Goal: Contribute content

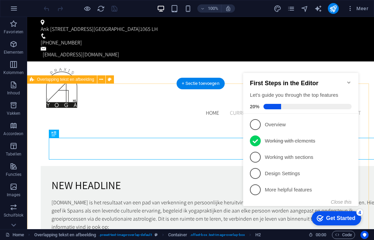
click at [211, 213] on div "New headline [DOMAIN_NAME] is het resultaat van een pad van verkenning en perso…" at bounding box center [200, 204] width 347 height 163
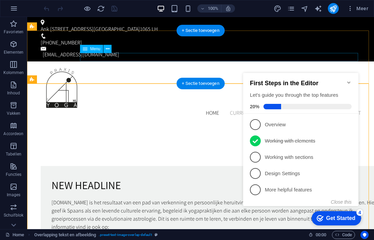
click at [174, 109] on nav "Home Current Project News About us Contact" at bounding box center [201, 113] width 320 height 8
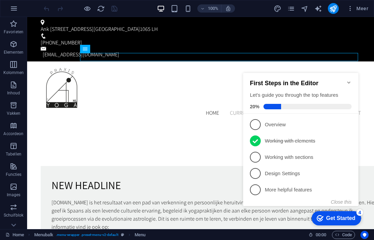
click at [350, 80] on icon "Minimize checklist" at bounding box center [348, 82] width 5 height 5
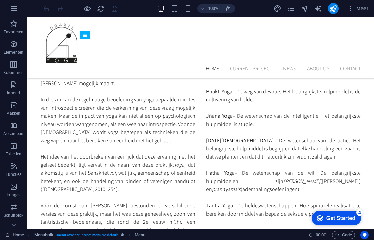
scroll to position [750, 0]
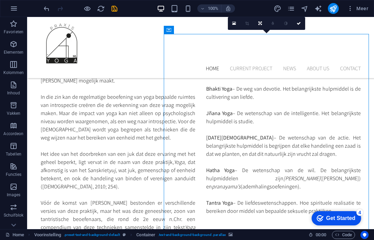
click at [235, 24] on icon at bounding box center [234, 23] width 4 height 5
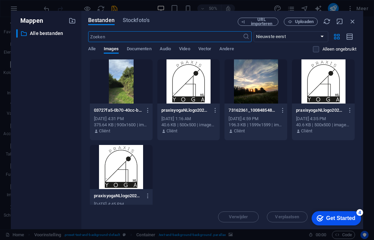
scroll to position [910, 0]
click at [124, 83] on div at bounding box center [121, 81] width 63 height 44
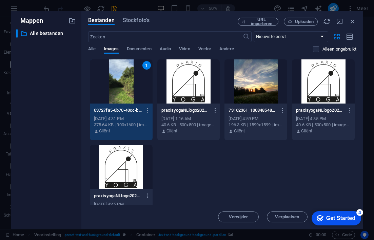
click at [335, 219] on div "Get Started" at bounding box center [340, 218] width 29 height 6
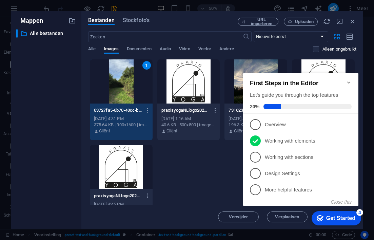
click at [351, 80] on icon "Minimize checklist" at bounding box center [348, 82] width 5 height 5
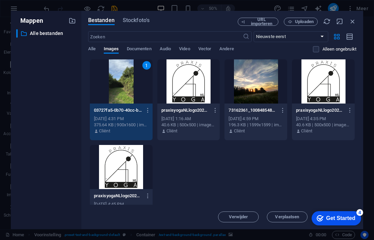
click at [133, 123] on div "375.64 KB | 900x1600 | image/jpeg" at bounding box center [121, 125] width 55 height 6
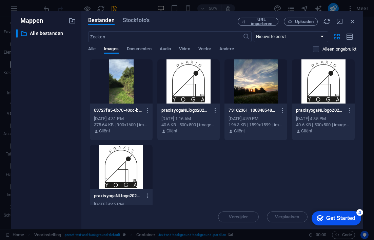
click at [294, 218] on div "Verwijder Verplaatsen Invoegen" at bounding box center [222, 214] width 268 height 18
click at [119, 85] on div at bounding box center [121, 81] width 63 height 44
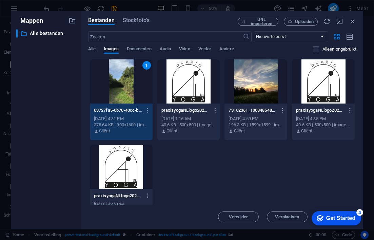
click at [119, 85] on div "1" at bounding box center [121, 81] width 63 height 44
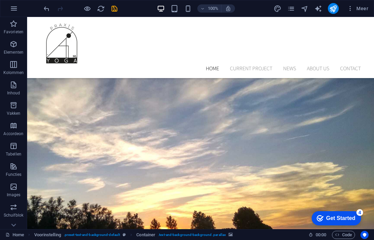
scroll to position [0, 0]
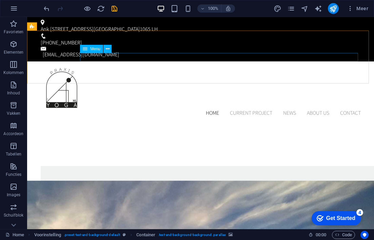
click at [242, 109] on nav "Home Current Project News About us Contact" at bounding box center [201, 113] width 320 height 8
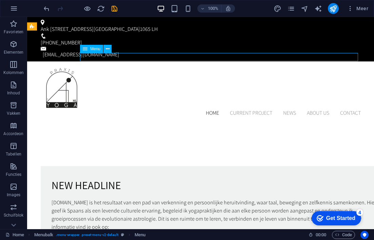
click at [242, 109] on nav "Home Current Project News About us Contact" at bounding box center [201, 113] width 320 height 8
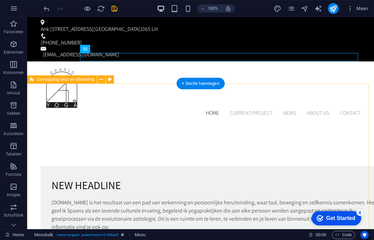
click at [225, 213] on div "New headline [DOMAIN_NAME] is het resultaat van een pad van verkenning en perso…" at bounding box center [200, 204] width 347 height 163
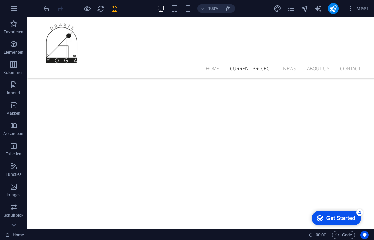
scroll to position [1690, 0]
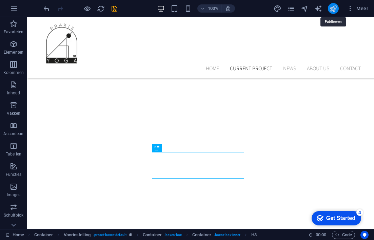
click at [337, 7] on icon "publish" at bounding box center [334, 9] width 8 height 8
